Goal: Task Accomplishment & Management: Complete application form

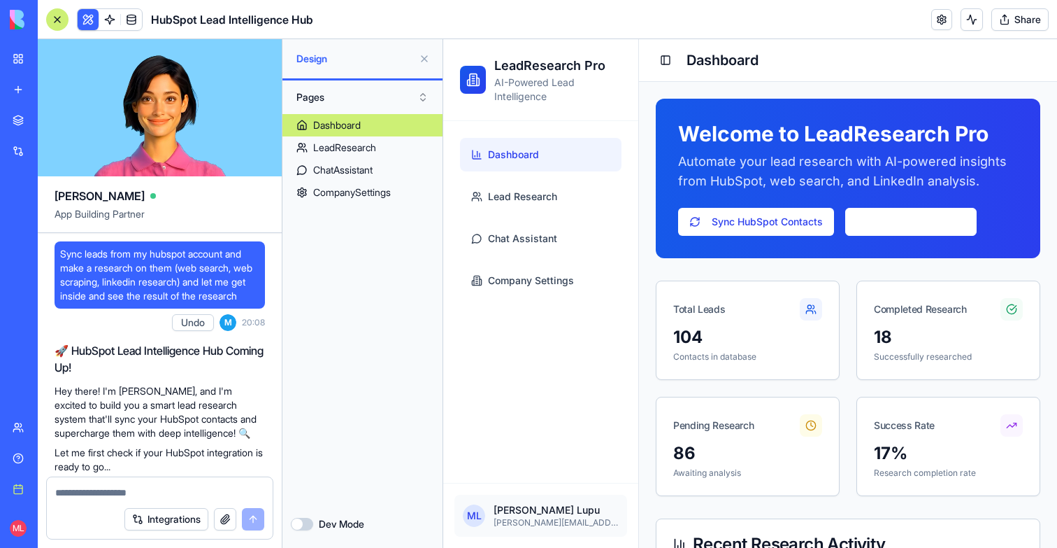
scroll to position [19113, 0]
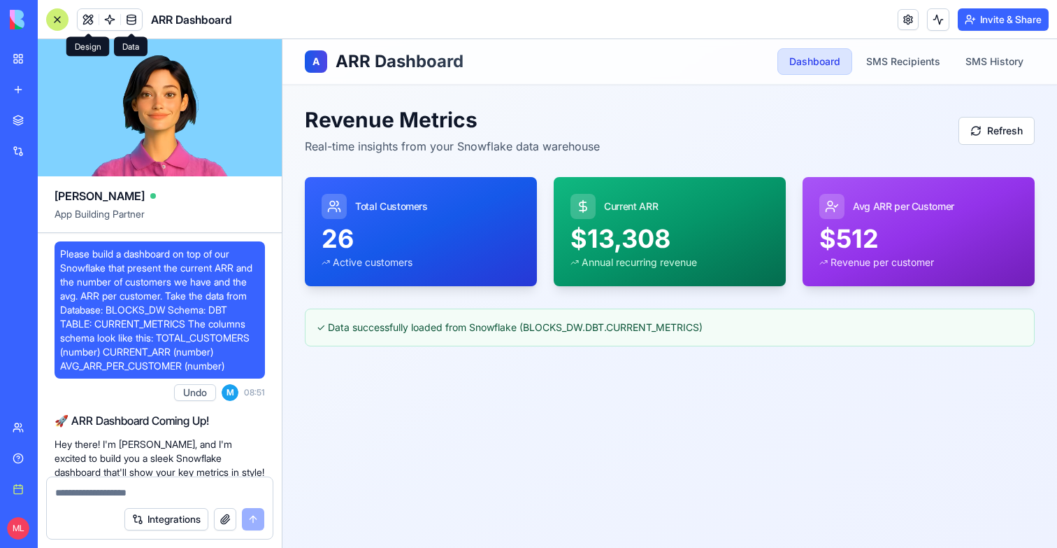
click at [125, 25] on link at bounding box center [131, 19] width 21 height 21
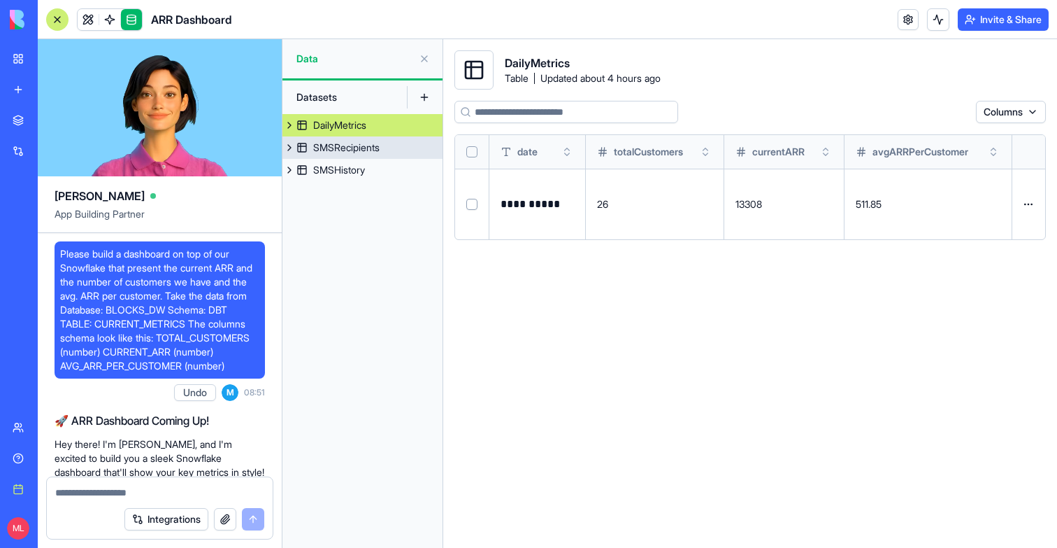
click at [344, 145] on div "SMSRecipients" at bounding box center [346, 148] width 66 height 14
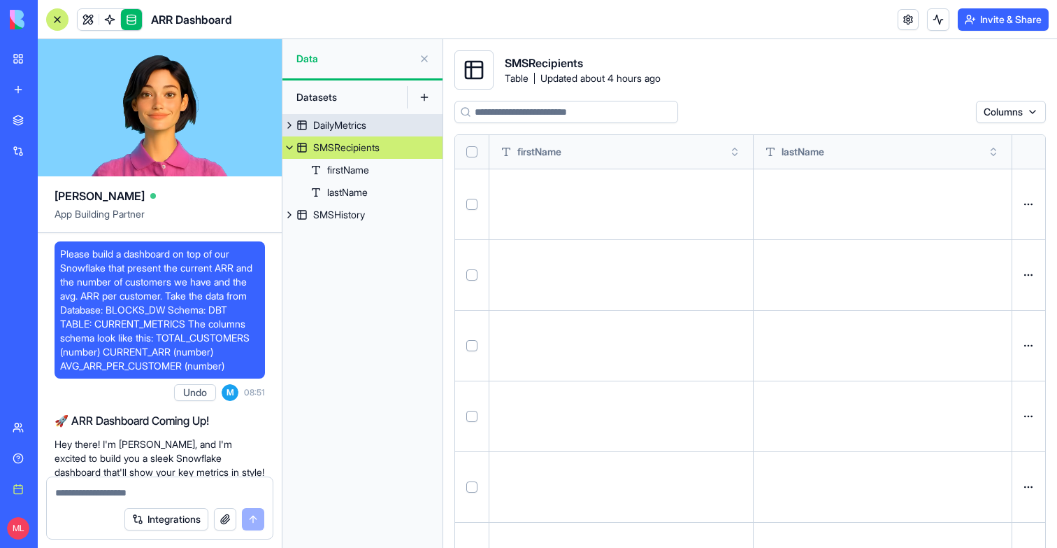
click at [340, 120] on div "DailyMetrics" at bounding box center [339, 125] width 53 height 14
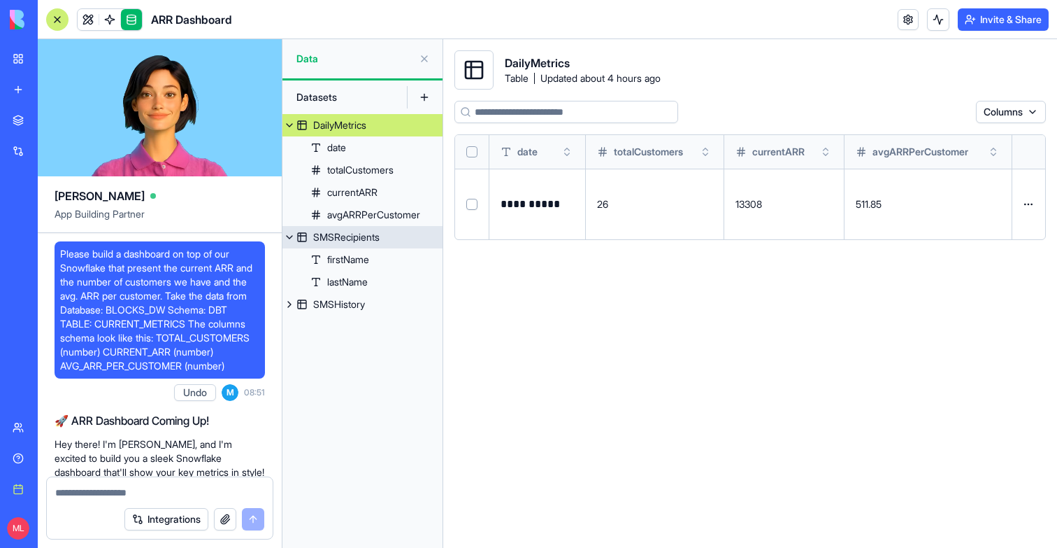
click at [308, 235] on link "SMSRecipients" at bounding box center [363, 237] width 160 height 22
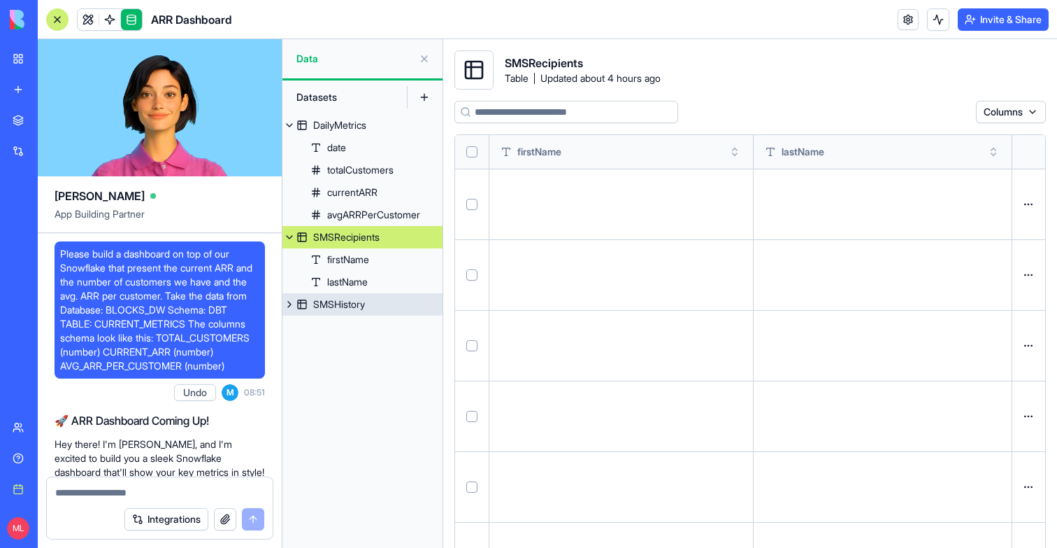
click at [361, 308] on div "SMSHistory" at bounding box center [339, 304] width 52 height 14
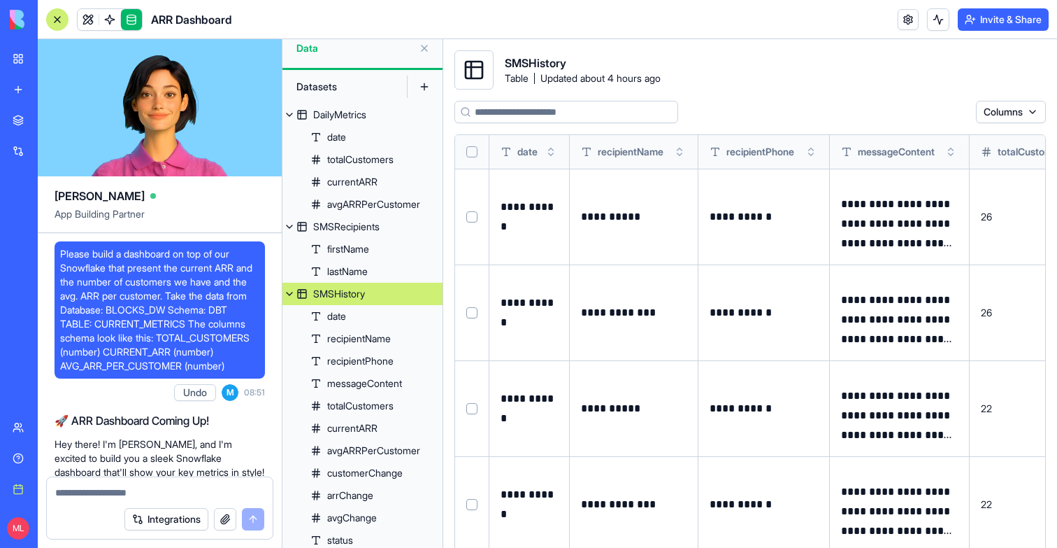
click at [95, 491] on textarea at bounding box center [159, 492] width 209 height 14
click at [88, 23] on link at bounding box center [88, 19] width 21 height 21
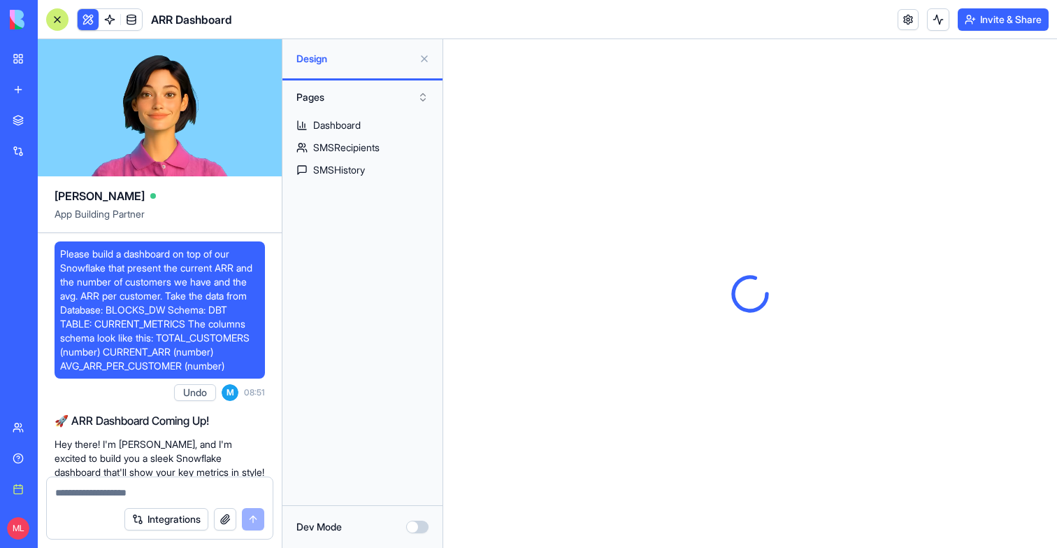
click at [73, 492] on textarea at bounding box center [159, 492] width 209 height 14
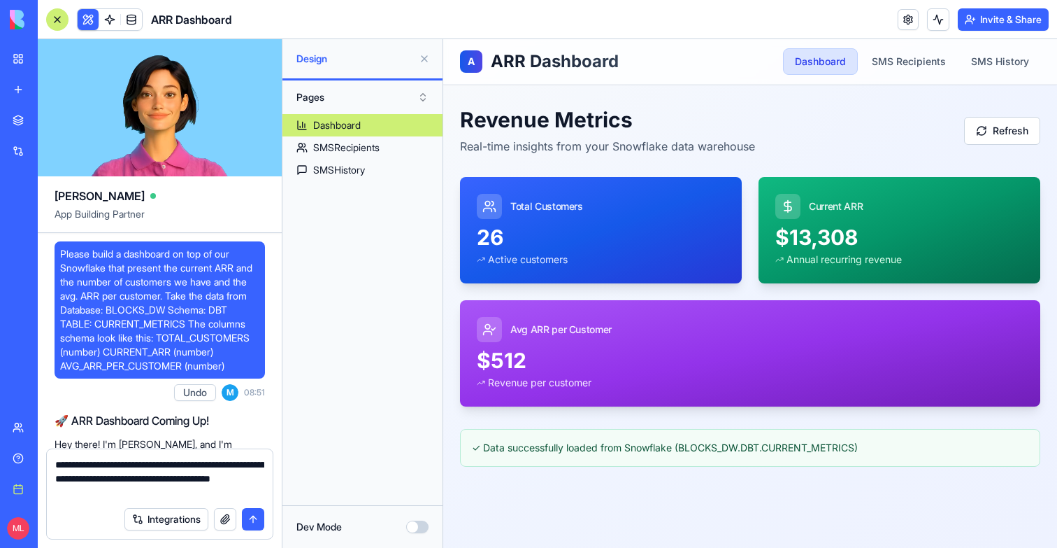
click at [219, 478] on textarea "**********" at bounding box center [159, 478] width 209 height 42
click at [206, 498] on textarea "**********" at bounding box center [159, 478] width 209 height 42
type textarea "**********"
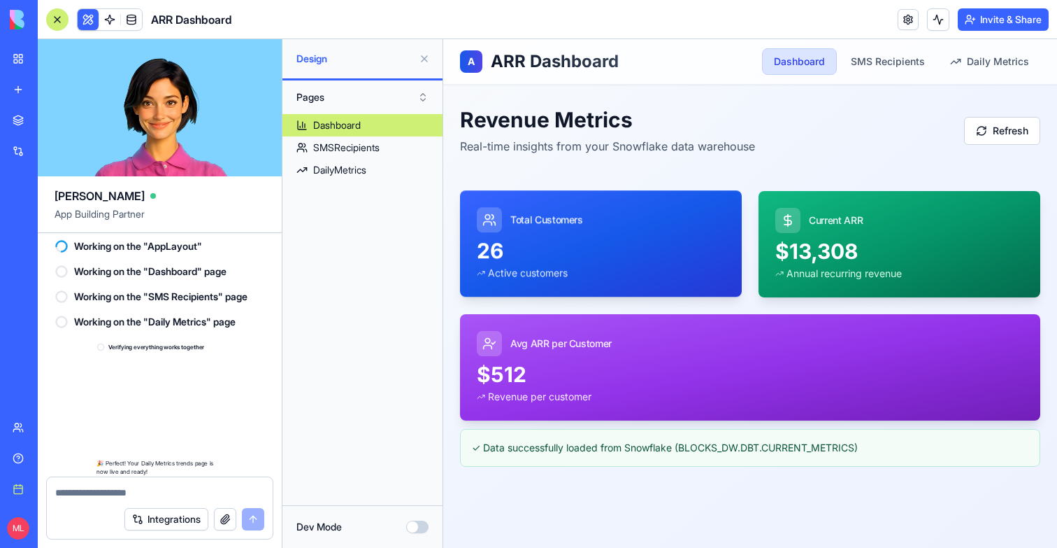
scroll to position [4946, 0]
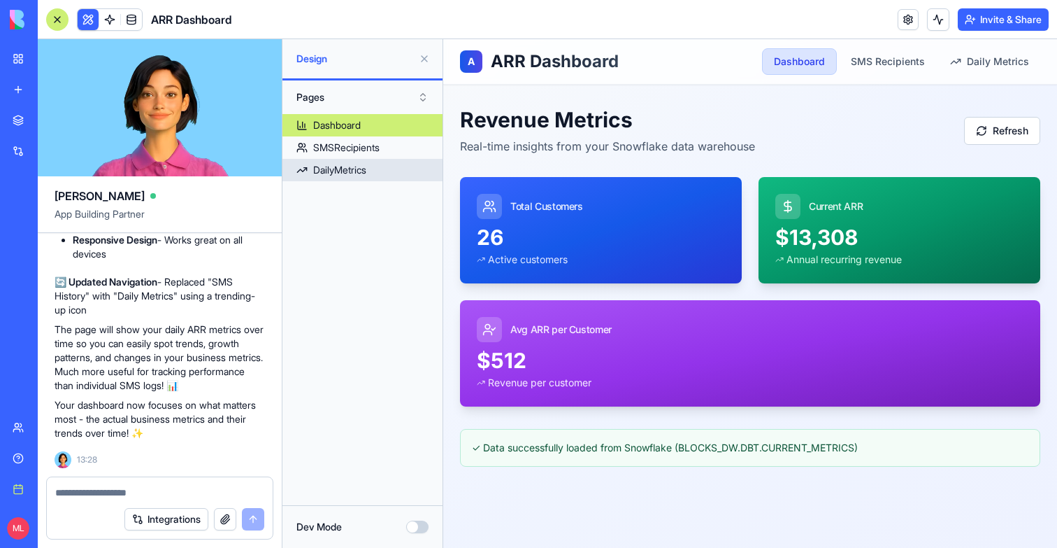
click at [373, 160] on link "DailyMetrics" at bounding box center [363, 170] width 160 height 22
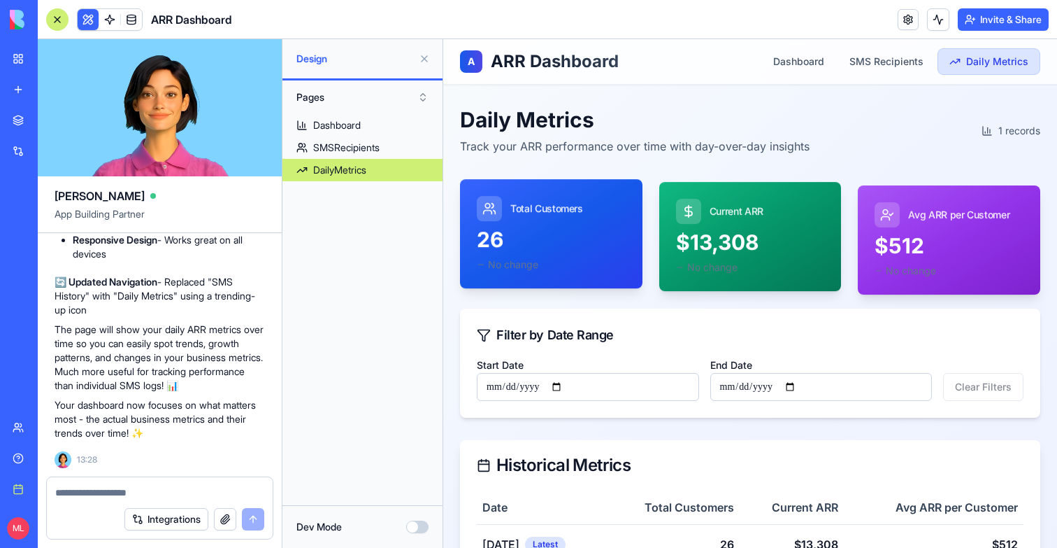
scroll to position [56, 0]
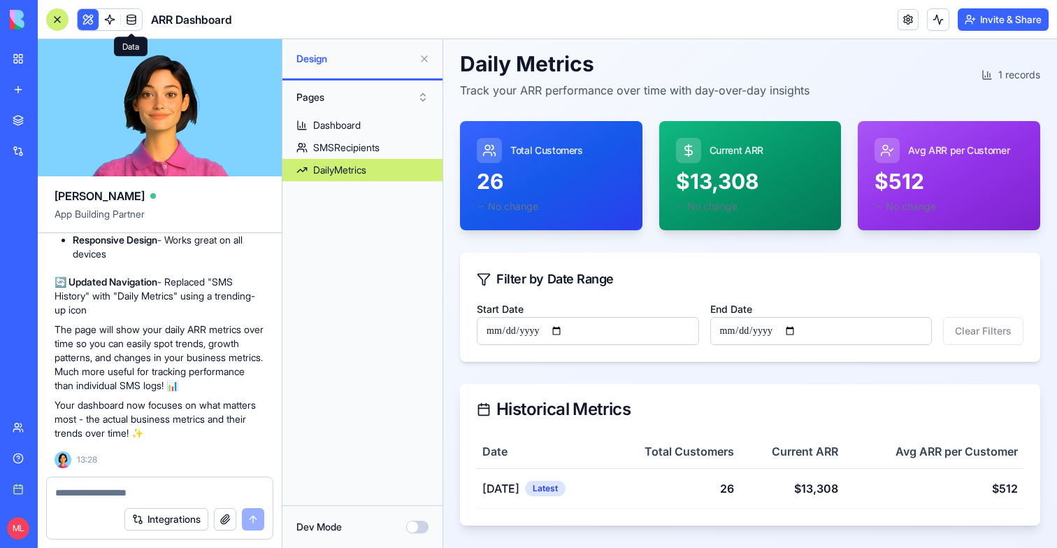
click at [136, 20] on link at bounding box center [131, 19] width 21 height 21
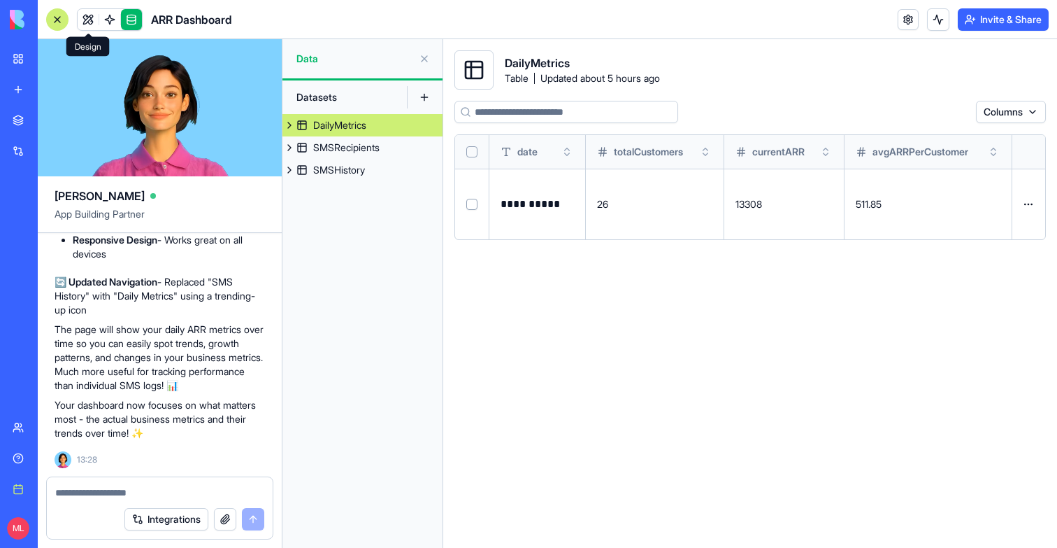
click at [96, 18] on link at bounding box center [88, 19] width 21 height 21
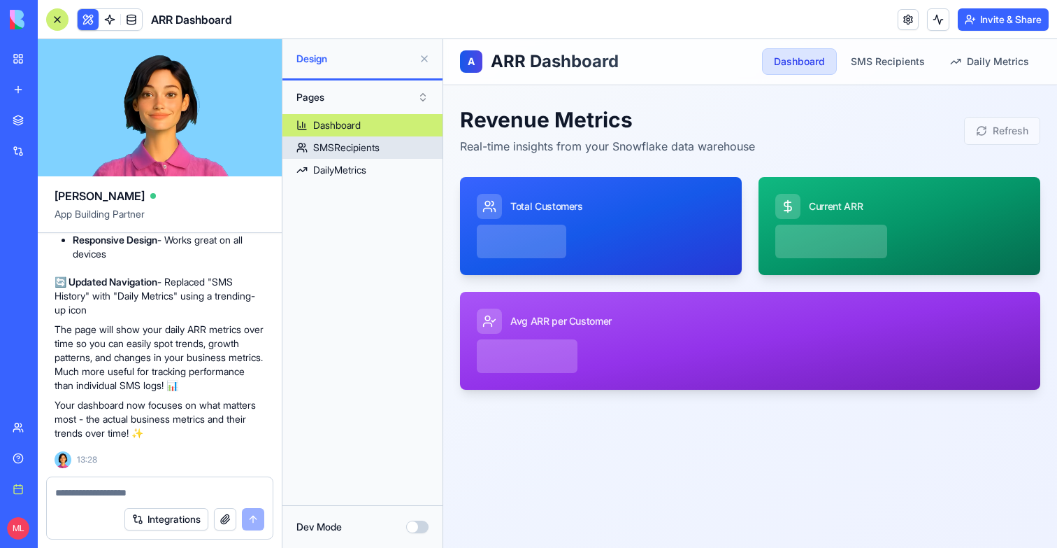
click at [330, 154] on div "SMSRecipients" at bounding box center [346, 148] width 66 height 14
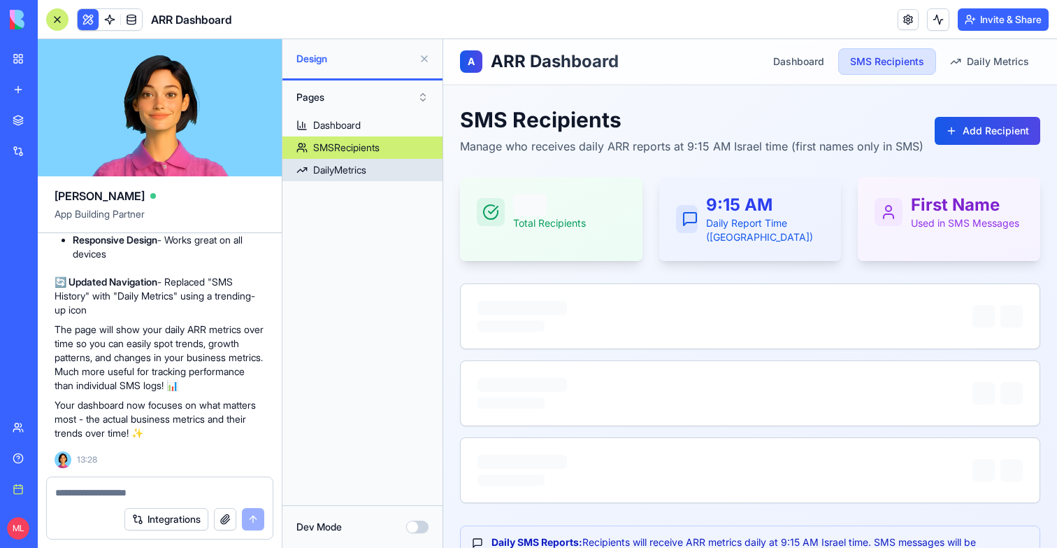
click at [330, 164] on div "DailyMetrics" at bounding box center [339, 170] width 53 height 14
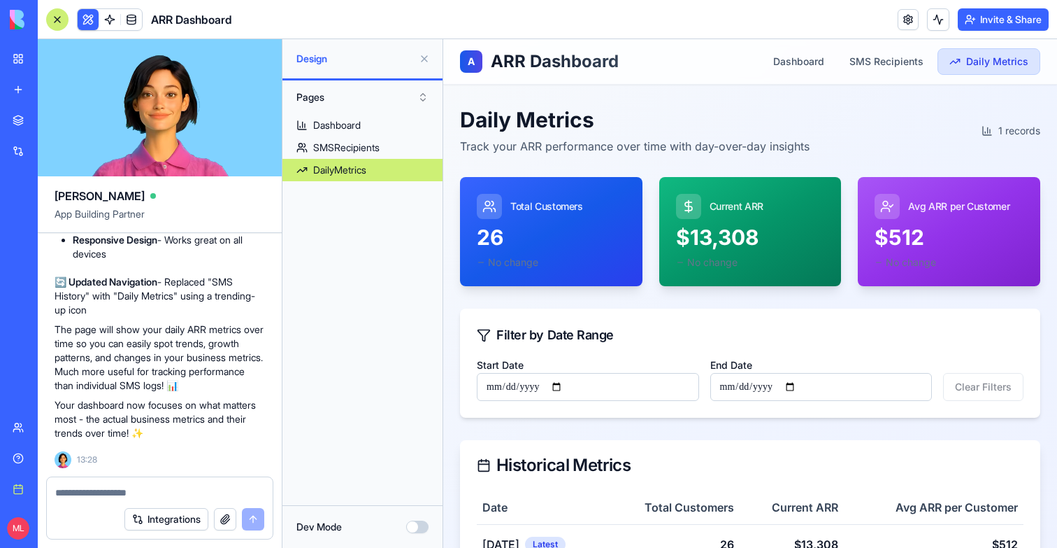
scroll to position [56, 0]
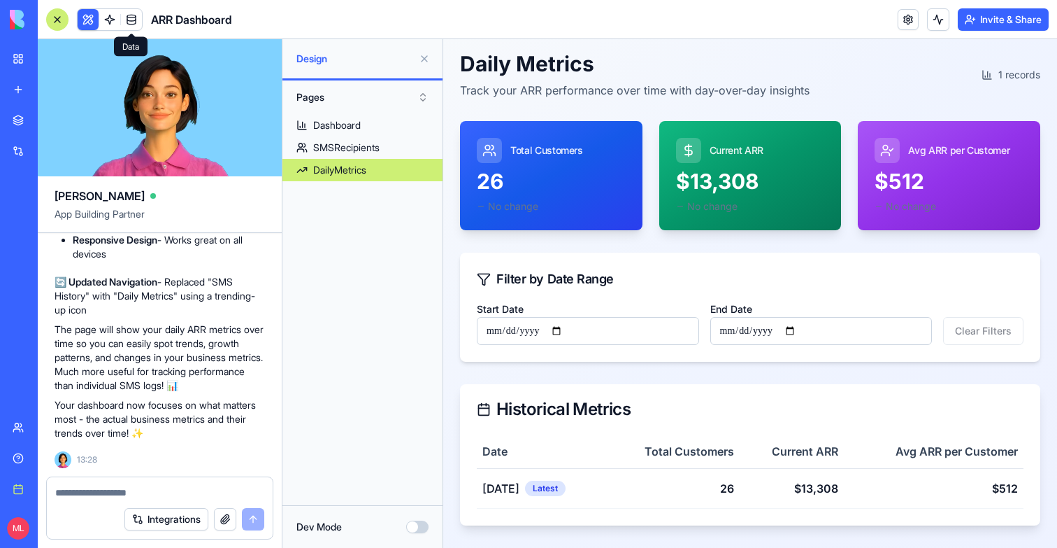
click at [129, 21] on link at bounding box center [131, 19] width 21 height 21
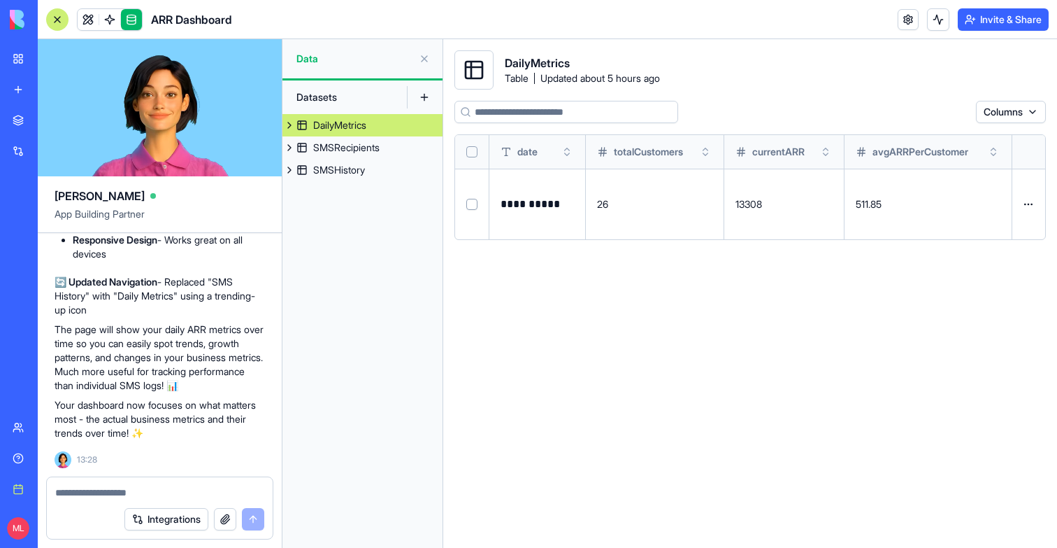
click at [116, 492] on textarea at bounding box center [159, 492] width 209 height 14
type textarea "*"
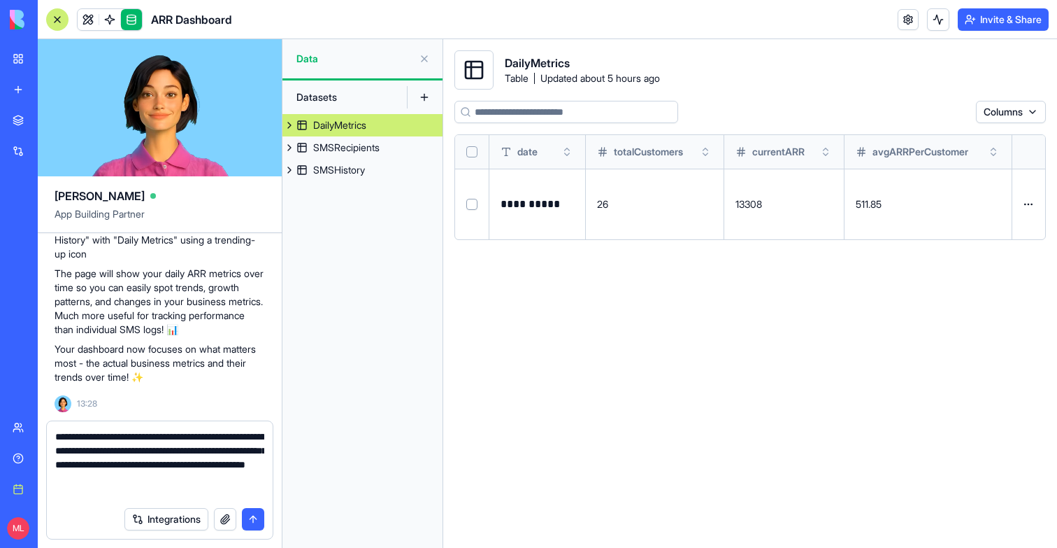
type textarea "**********"
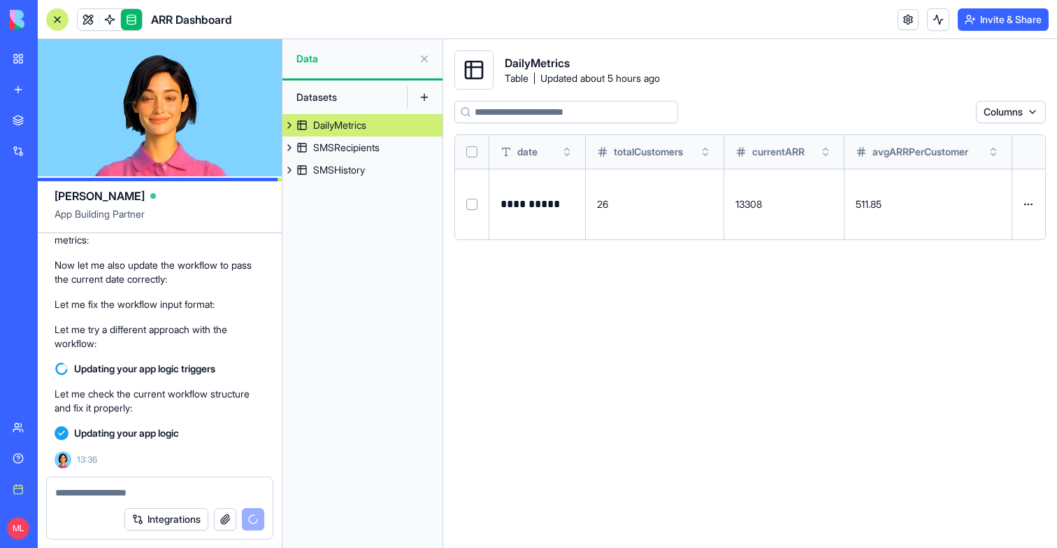
scroll to position [6018, 0]
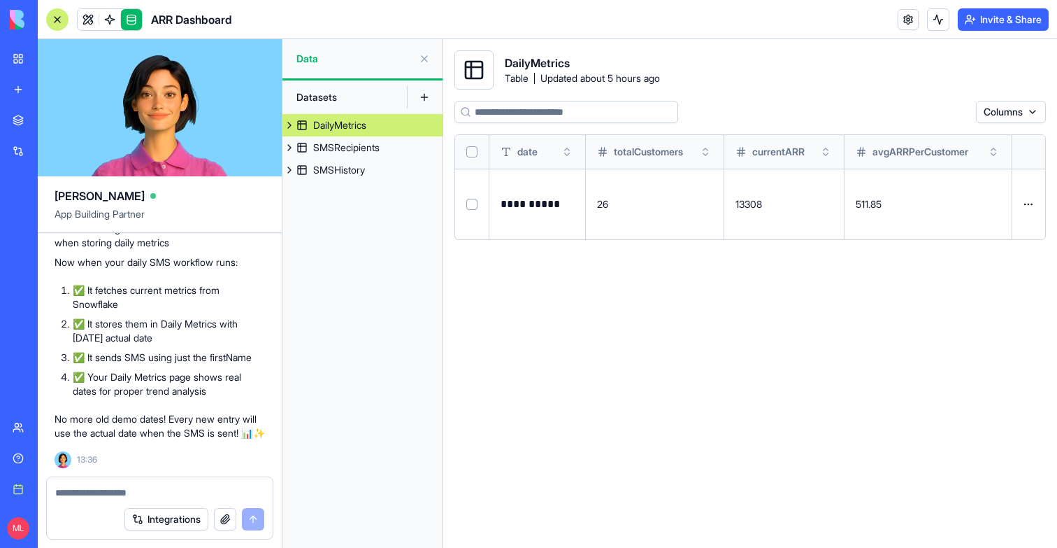
click at [538, 204] on p "**********" at bounding box center [534, 204] width 66 height 20
click at [0, 0] on button at bounding box center [0, 0] width 0 height 0
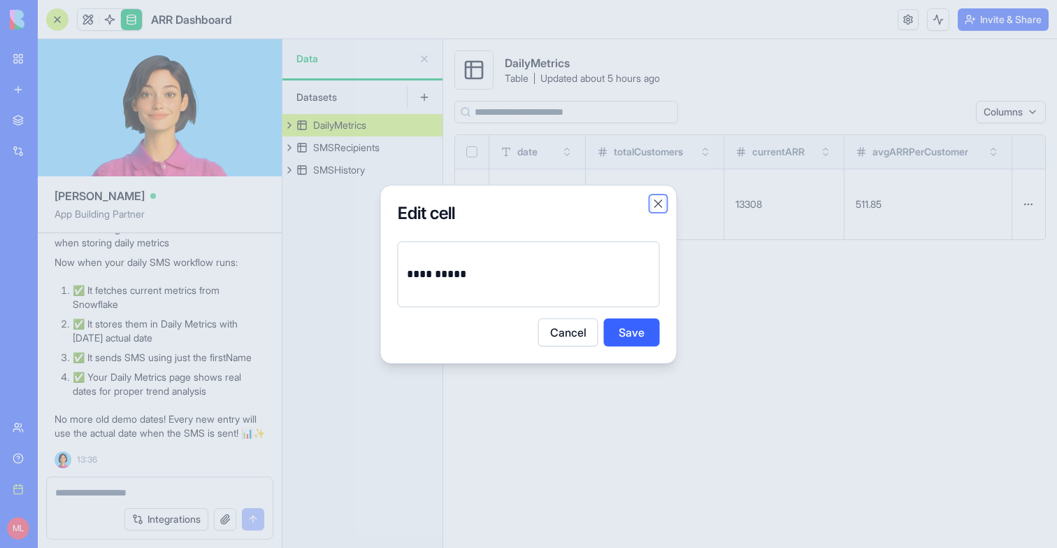
click at [660, 201] on button "Close" at bounding box center [659, 204] width 14 height 14
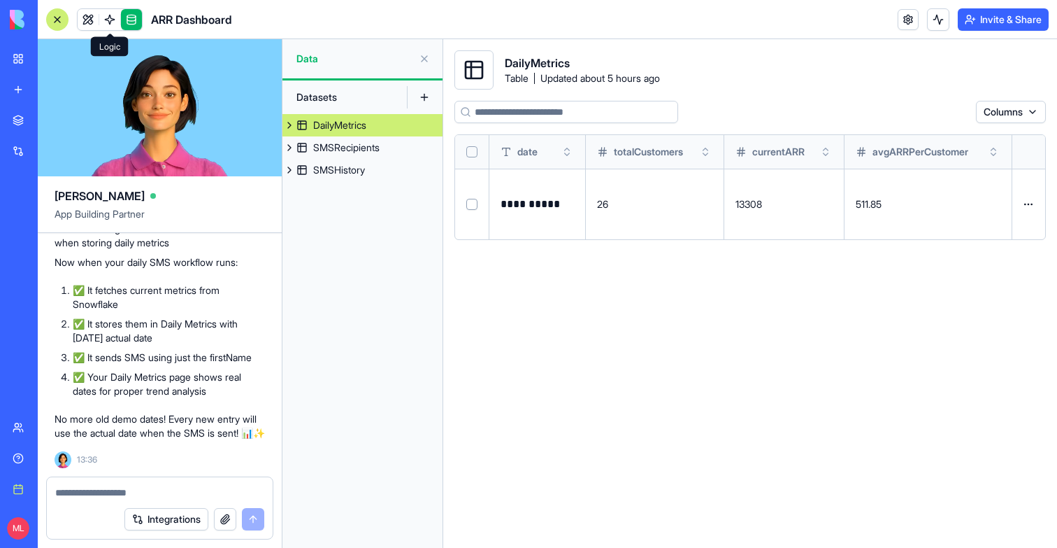
click at [111, 11] on link at bounding box center [109, 19] width 21 height 21
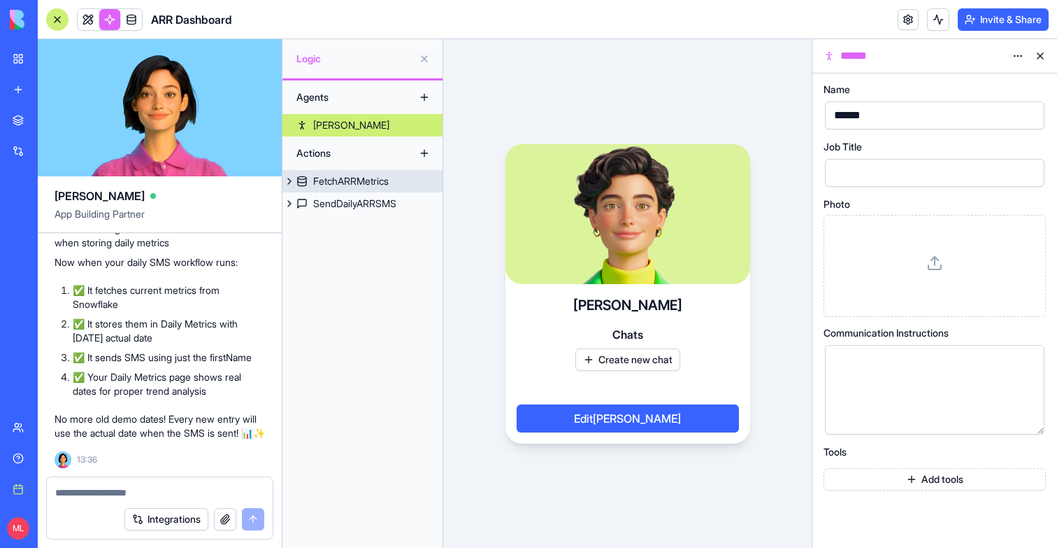
click at [355, 190] on link "FetchARRMetrics" at bounding box center [363, 181] width 160 height 22
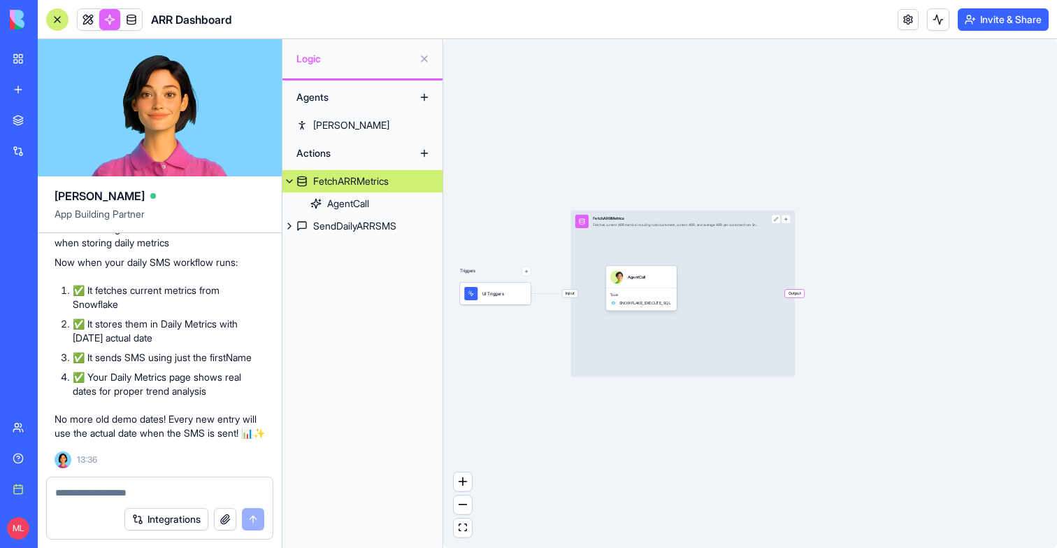
click at [522, 264] on div "Triggers" at bounding box center [495, 266] width 71 height 17
click at [525, 265] on div "Triggers" at bounding box center [495, 266] width 71 height 17
click at [525, 266] on button "button" at bounding box center [526, 270] width 9 height 9
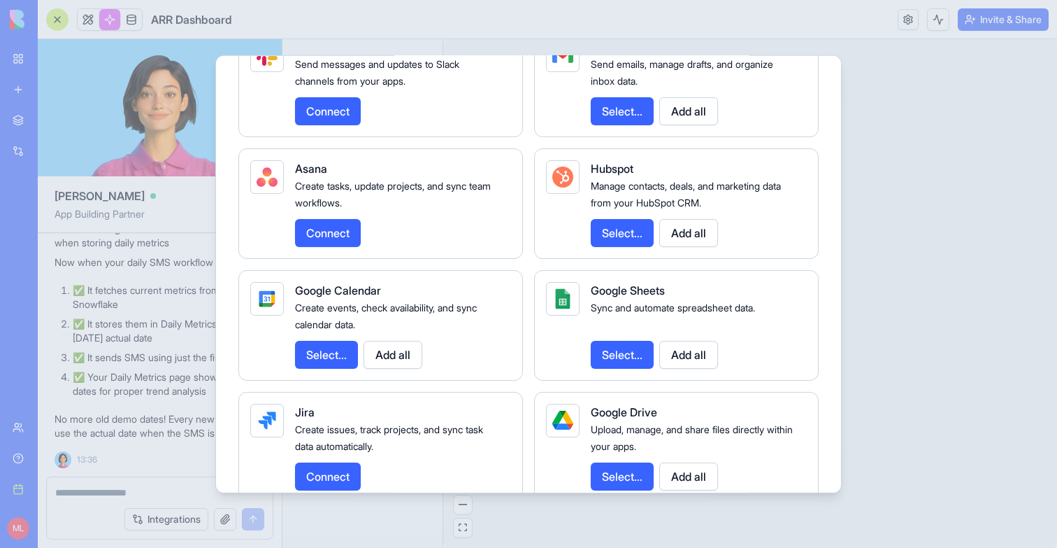
scroll to position [494, 0]
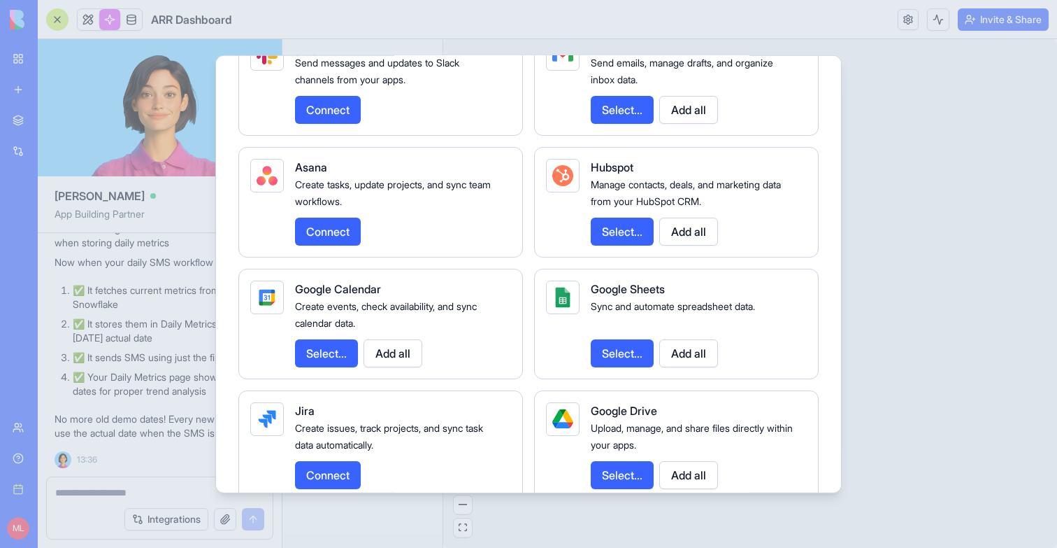
click at [945, 160] on div at bounding box center [528, 274] width 1057 height 548
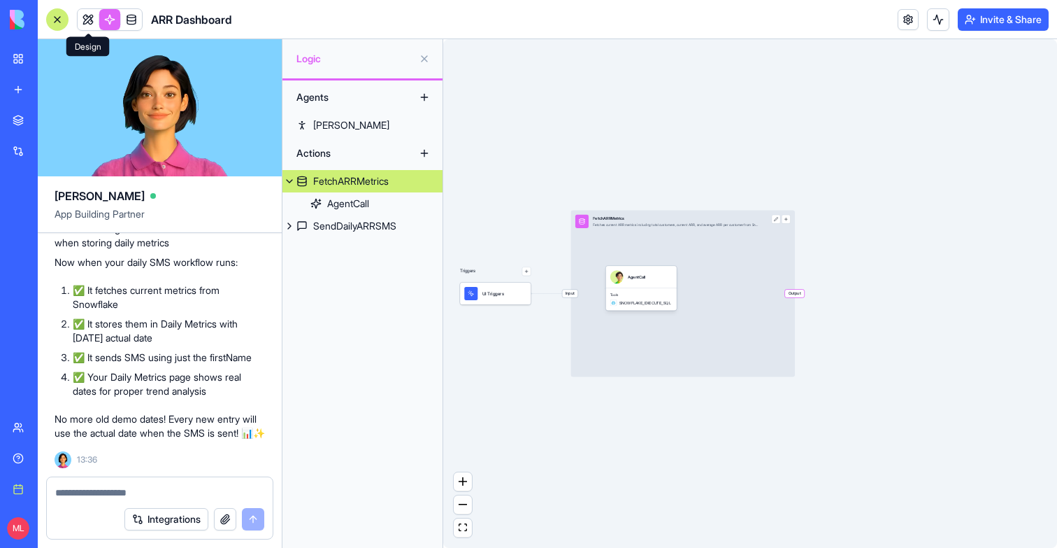
click at [86, 27] on body "BETA My workspace New app Marketplace Integrations Recent Jira Email Notifier S…" at bounding box center [528, 274] width 1057 height 548
click at [86, 23] on link at bounding box center [88, 19] width 21 height 21
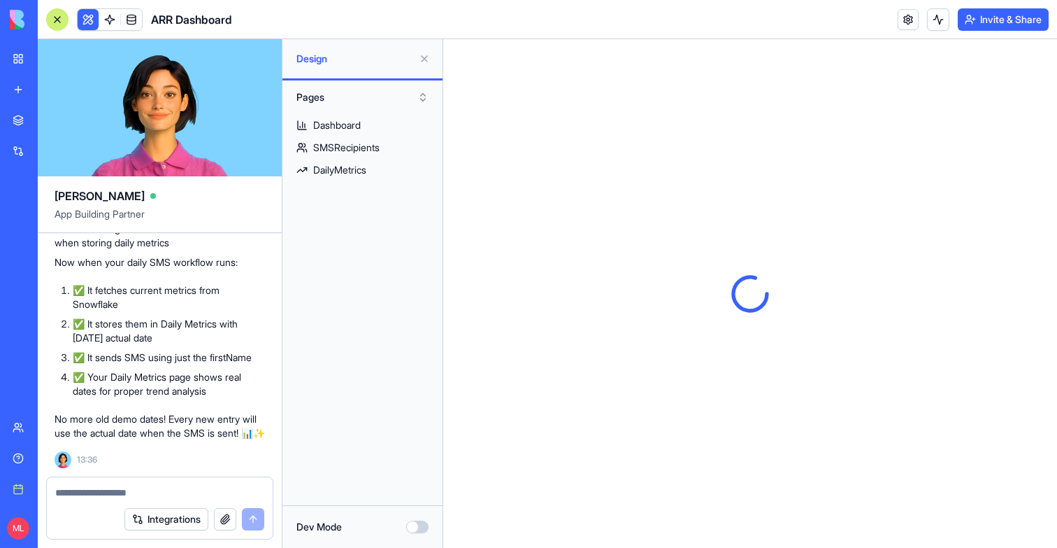
click at [55, 22] on div at bounding box center [57, 19] width 22 height 22
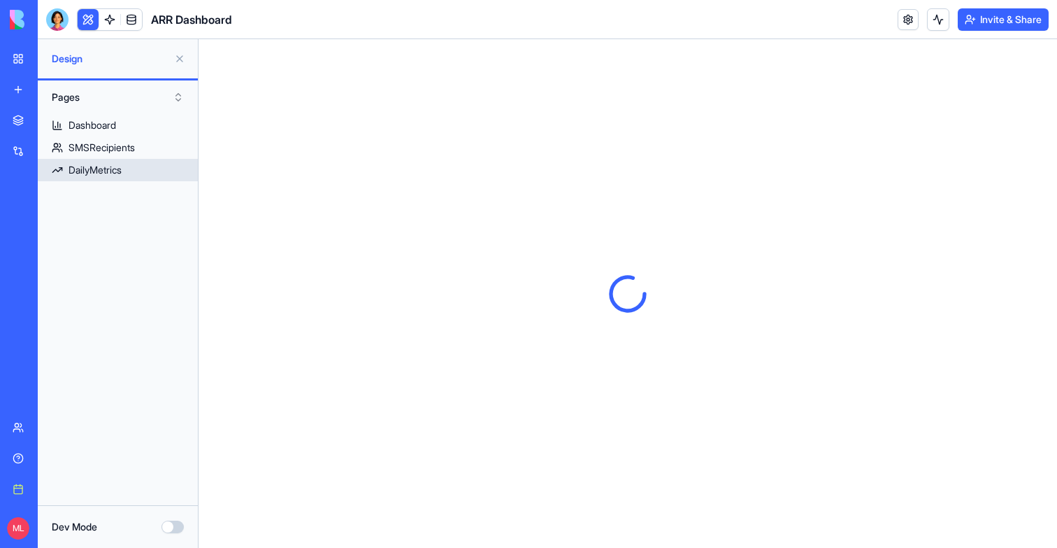
click at [95, 176] on div "DailyMetrics" at bounding box center [95, 170] width 53 height 14
click at [180, 62] on button at bounding box center [180, 59] width 22 height 22
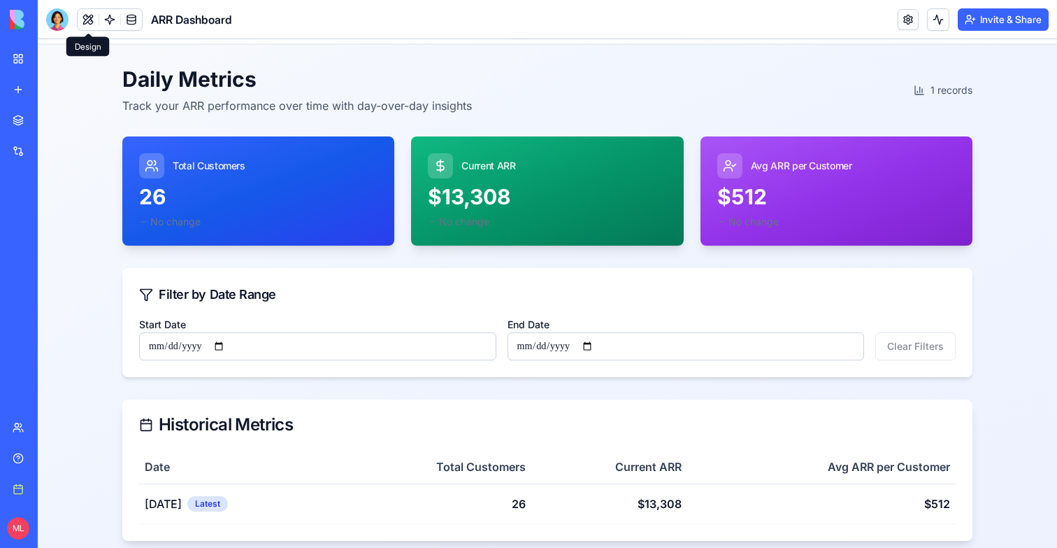
scroll to position [56, 0]
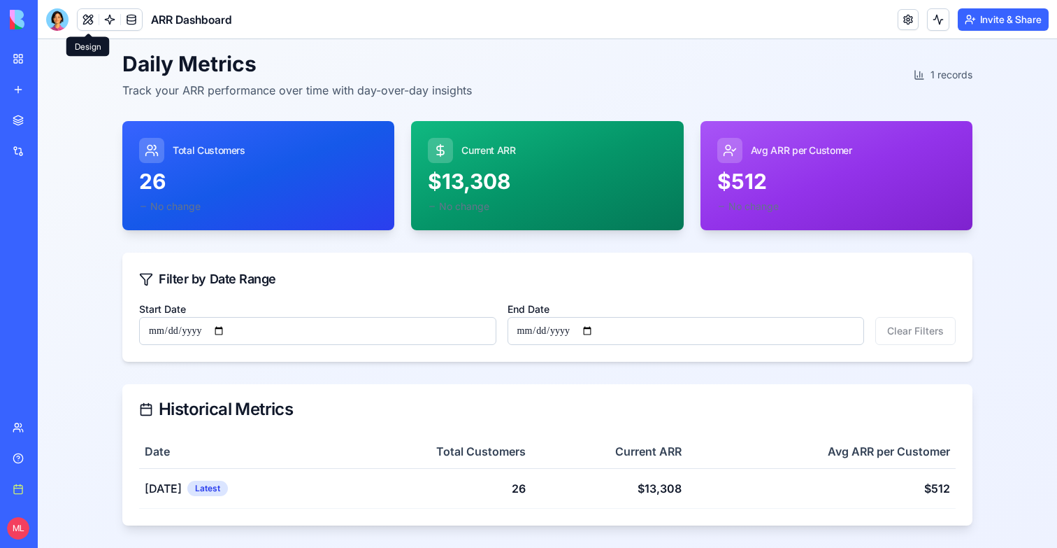
click at [22, 57] on link "My workspace" at bounding box center [32, 59] width 56 height 28
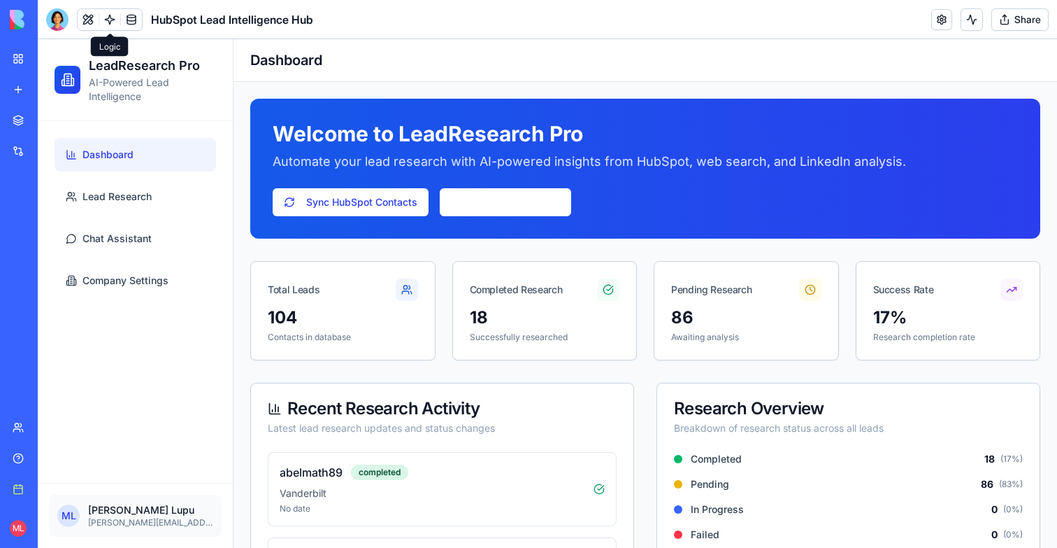
click at [111, 23] on link at bounding box center [109, 19] width 21 height 21
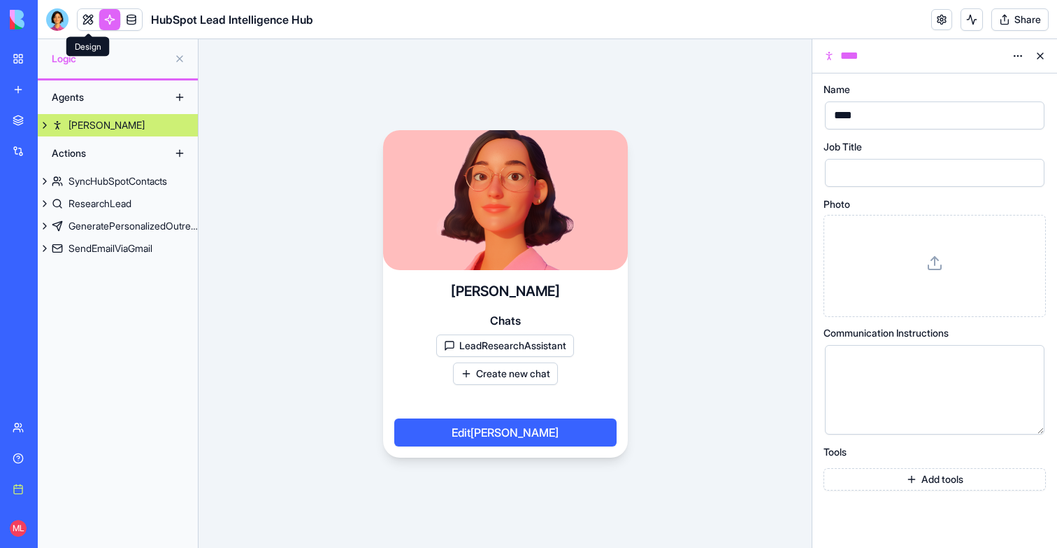
click at [84, 16] on link at bounding box center [88, 19] width 21 height 21
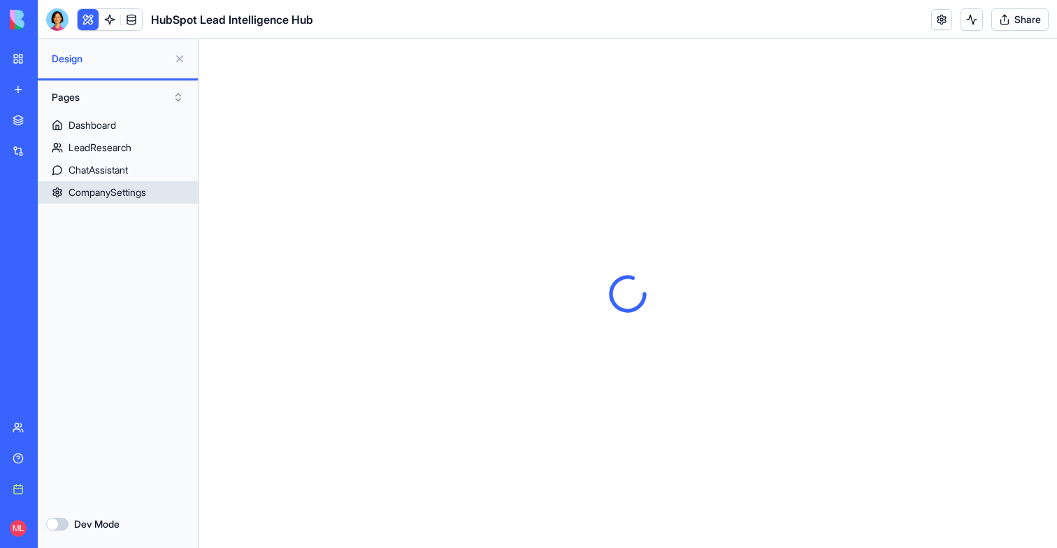
click at [103, 194] on div "CompanySettings" at bounding box center [108, 192] width 78 height 14
click at [90, 176] on div "ChatAssistant" at bounding box center [98, 170] width 59 height 14
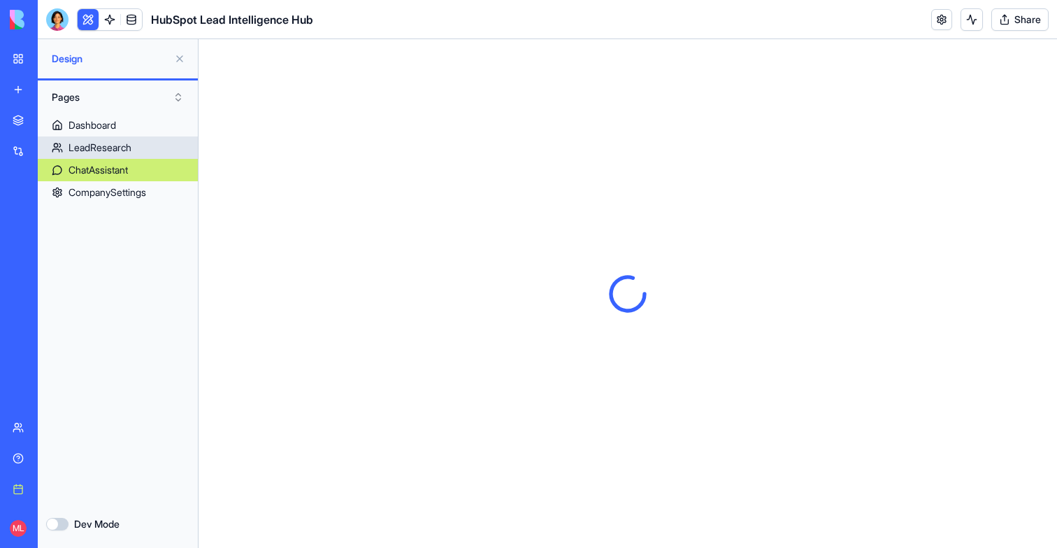
click at [94, 149] on div "LeadResearch" at bounding box center [100, 148] width 63 height 14
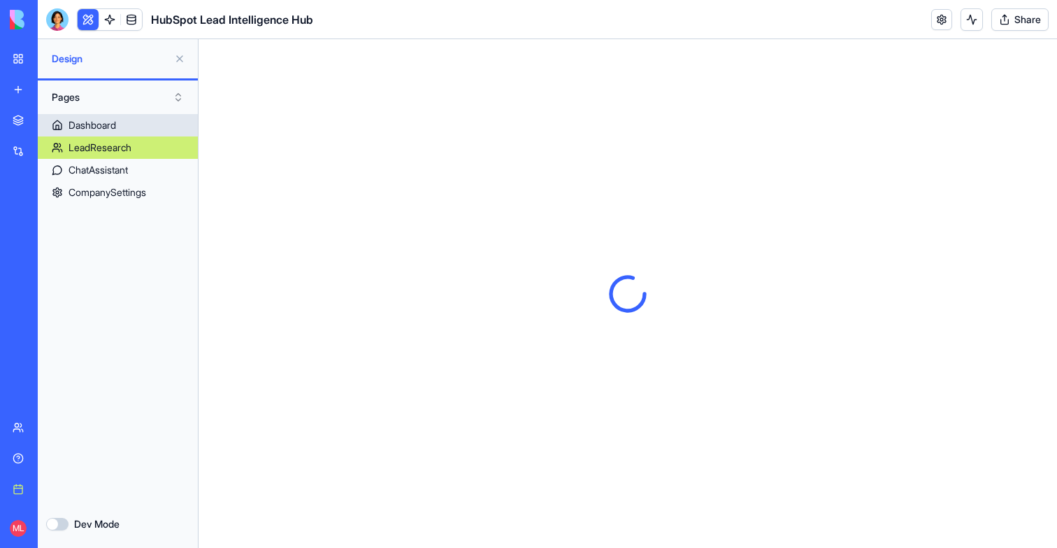
click at [94, 131] on div "Dashboard" at bounding box center [93, 125] width 48 height 14
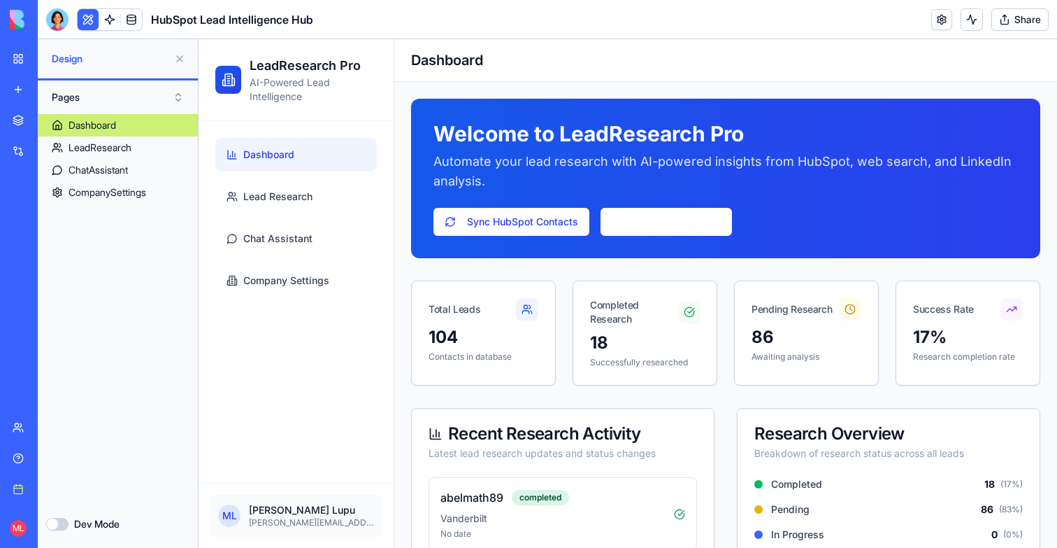
click at [273, 258] on ul "Dashboard Lead Research Chat Assistant Company Settings" at bounding box center [296, 217] width 162 height 159
click at [277, 277] on span "Company Settings" at bounding box center [286, 280] width 86 height 14
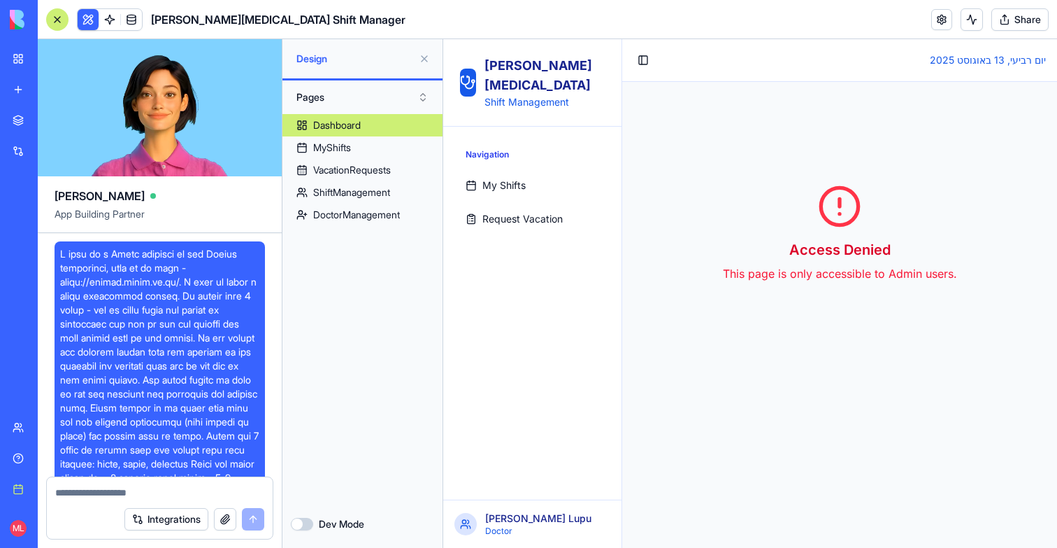
scroll to position [899, 0]
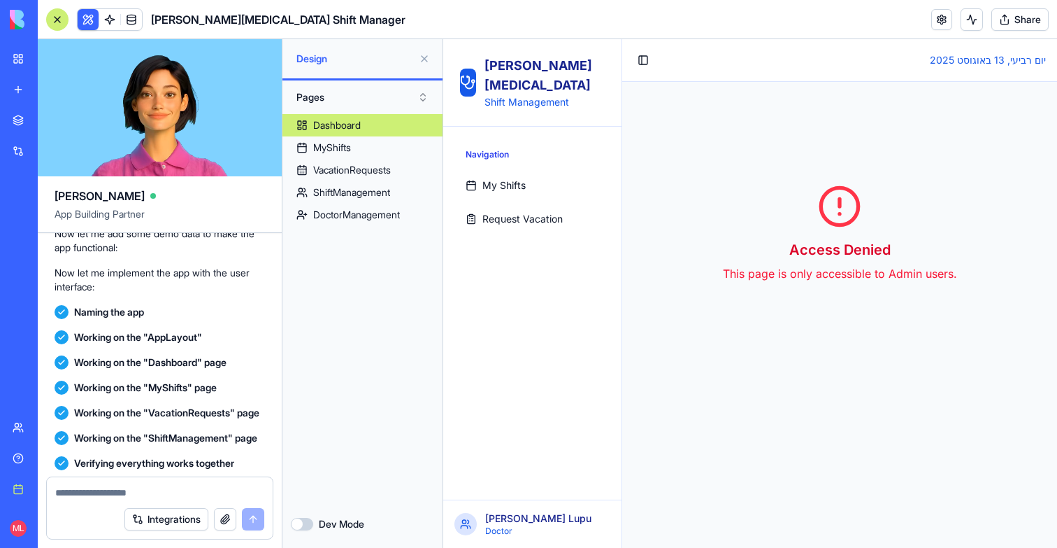
click at [23, 85] on link "New app" at bounding box center [32, 90] width 56 height 28
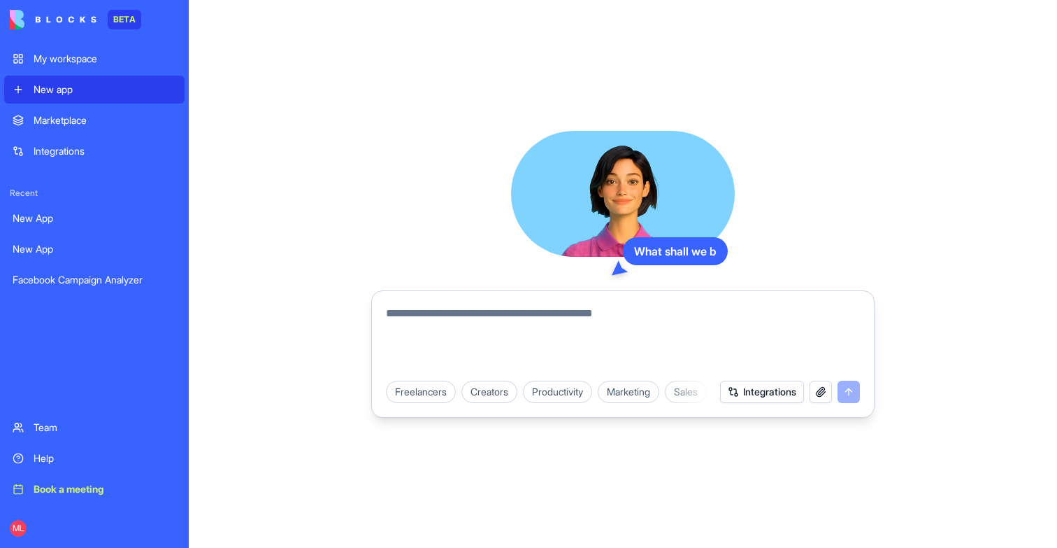
click at [462, 321] on textarea at bounding box center [623, 338] width 474 height 67
type textarea "*"
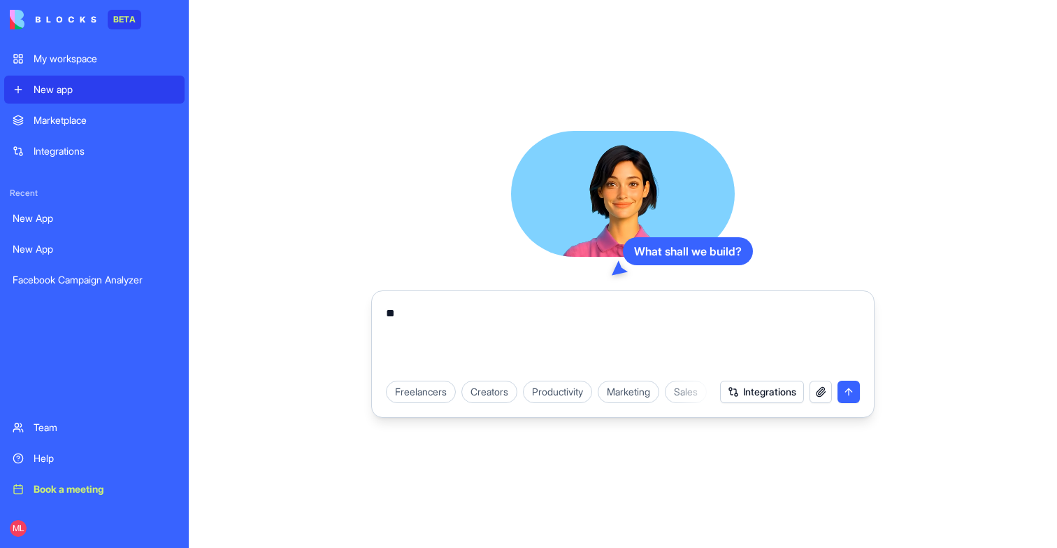
type textarea "*"
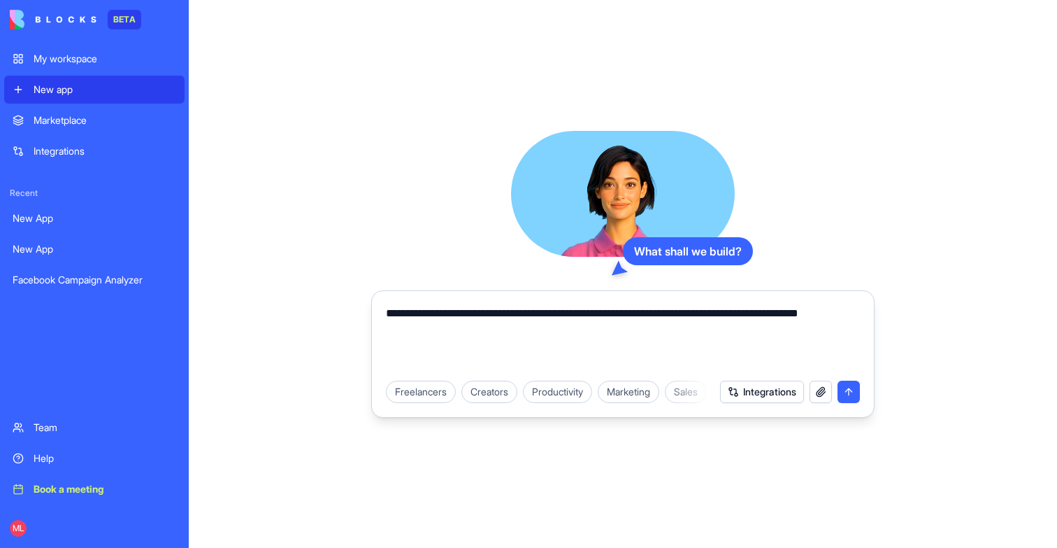
type textarea "**********"
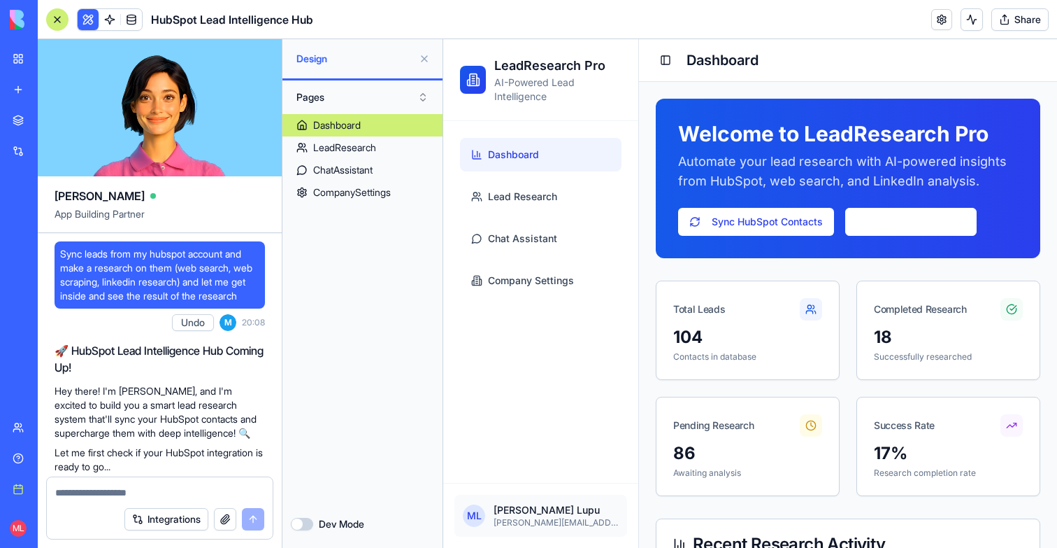
scroll to position [19113, 0]
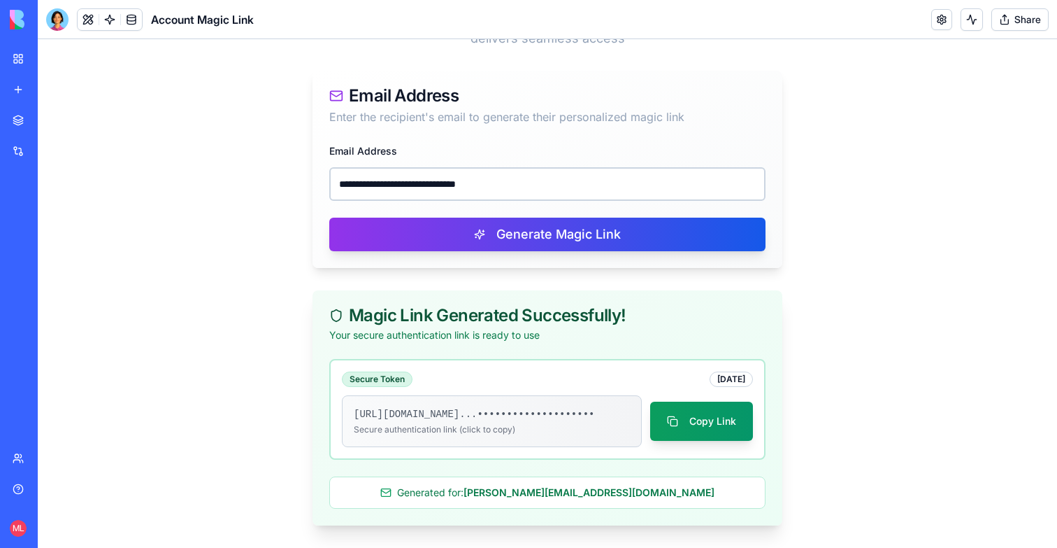
click at [436, 174] on input "**********" at bounding box center [547, 184] width 436 height 34
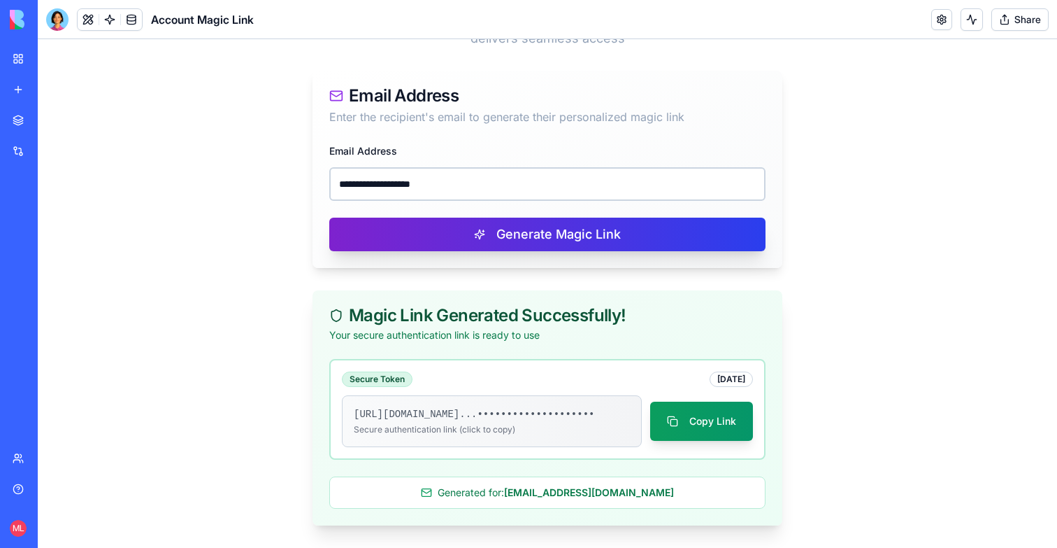
type input "**********"
click at [462, 217] on button "Generate Magic Link" at bounding box center [547, 234] width 436 height 34
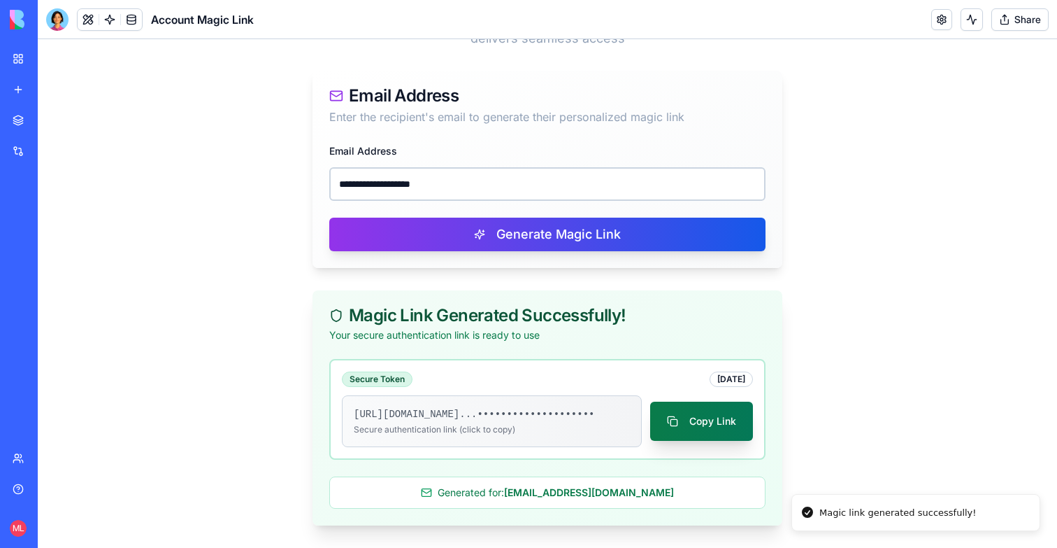
click at [706, 415] on button "Copy Link" at bounding box center [701, 420] width 103 height 39
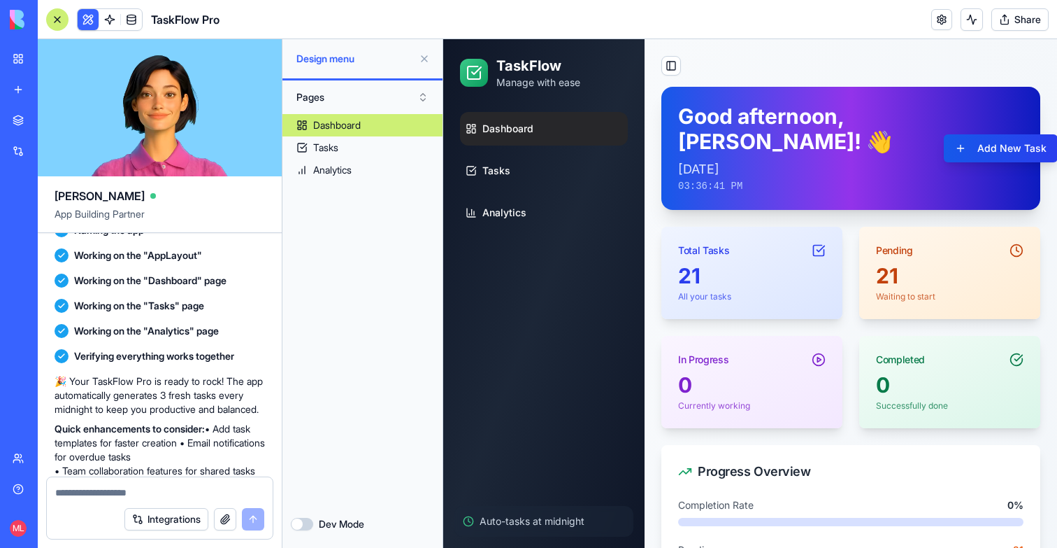
scroll to position [581, 0]
